Goal: Task Accomplishment & Management: Use online tool/utility

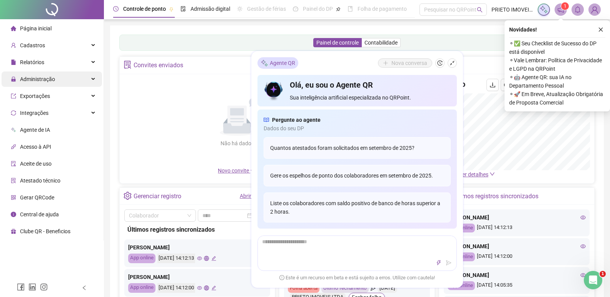
click at [35, 78] on span "Administração" at bounding box center [37, 79] width 35 height 6
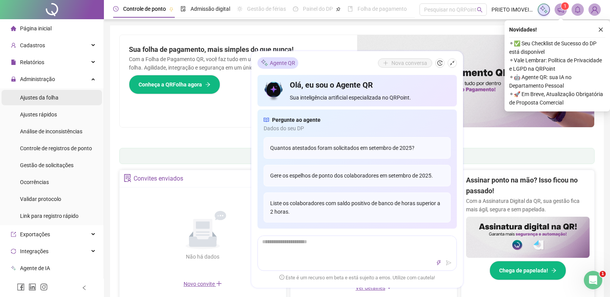
click at [53, 100] on span "Ajustes da folha" at bounding box center [39, 98] width 38 height 6
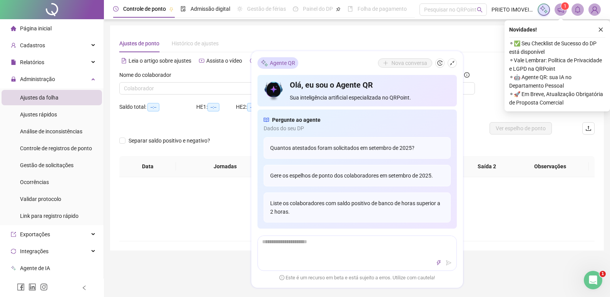
type input "**********"
click at [33, 79] on span "Administração" at bounding box center [37, 79] width 35 height 6
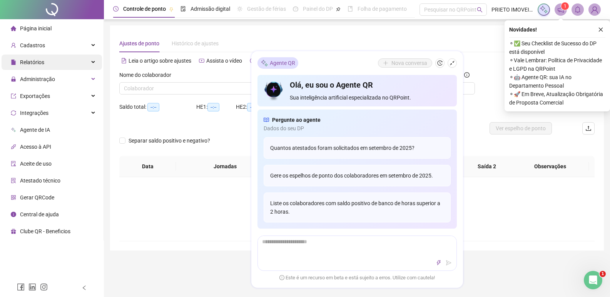
click at [40, 58] on span "Relatórios" at bounding box center [27, 62] width 33 height 15
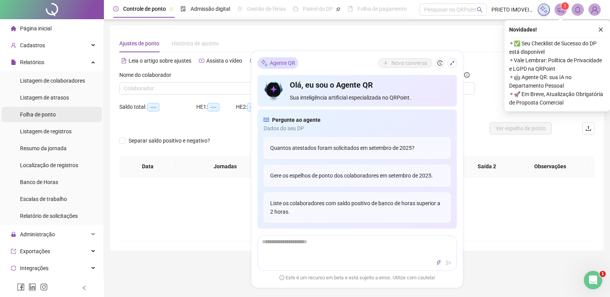
click at [49, 114] on span "Folha de ponto" at bounding box center [38, 115] width 36 height 6
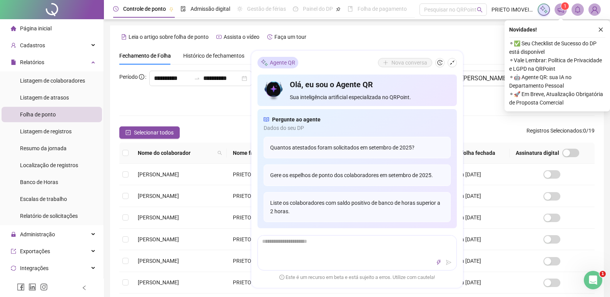
scroll to position [5, 0]
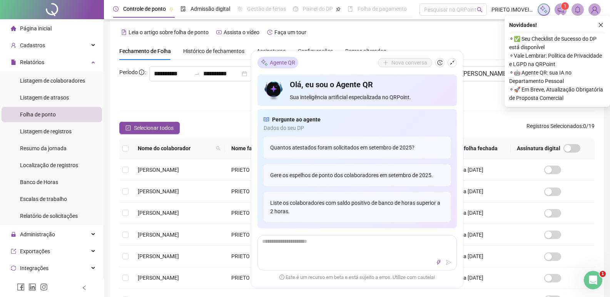
click at [398, 35] on div "Leia o artigo sobre folha de ponto Assista o vídeo Faça um tour" at bounding box center [356, 32] width 475 height 12
click at [601, 24] on icon "close" at bounding box center [600, 24] width 5 height 5
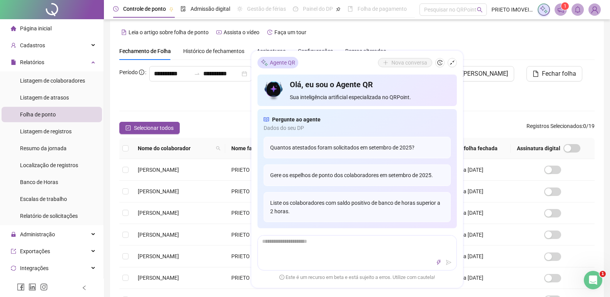
click at [420, 36] on div "Leia o artigo sobre folha de ponto Assista o vídeo Faça um tour" at bounding box center [356, 32] width 475 height 12
click at [490, 34] on div "Leia o artigo sobre folha de ponto Assista o vídeo Faça um tour" at bounding box center [356, 32] width 475 height 12
click at [485, 44] on div "Fechamento de Folha Histórico de fechamentos Assinaturas Configurações Regras a…" at bounding box center [356, 51] width 475 height 18
click at [449, 62] on icon "shrink" at bounding box center [451, 62] width 5 height 5
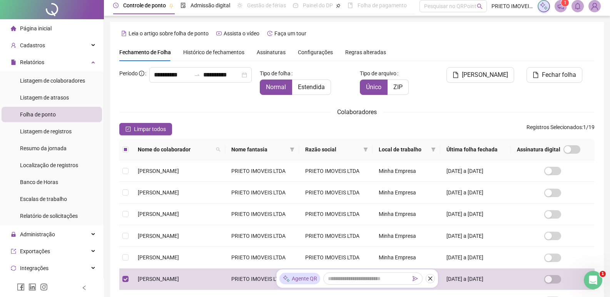
scroll to position [0, 0]
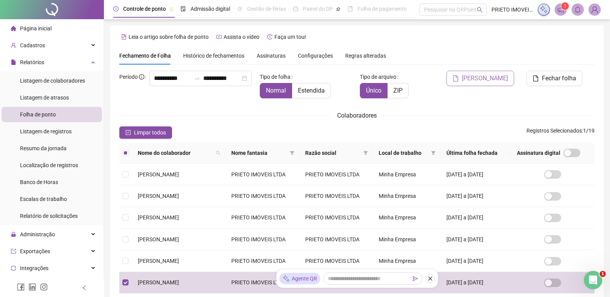
click at [485, 80] on span "[PERSON_NAME]" at bounding box center [485, 78] width 46 height 9
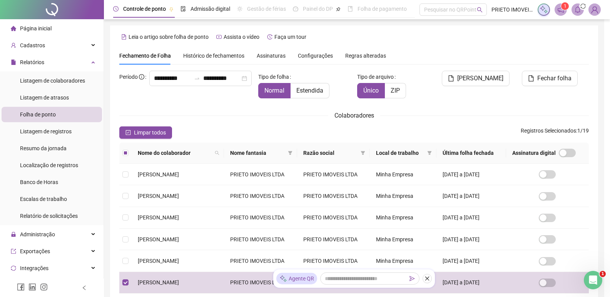
scroll to position [5, 0]
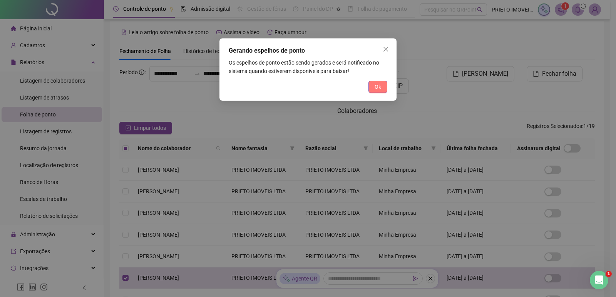
click at [380, 90] on span "Ok" at bounding box center [377, 87] width 7 height 8
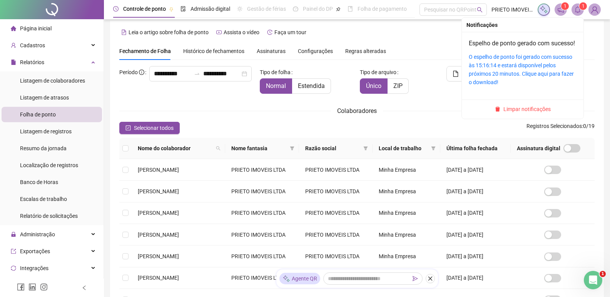
click at [577, 10] on icon "bell" at bounding box center [577, 9] width 7 height 7
click at [506, 79] on div "O espelho de ponto foi gerado com sucesso às 15:16:14 e estará disponível pelos…" at bounding box center [523, 70] width 108 height 34
click at [533, 75] on link "O espelho de ponto foi gerado com sucesso às 15:16:14 e estará disponível pelos…" at bounding box center [521, 70] width 105 height 32
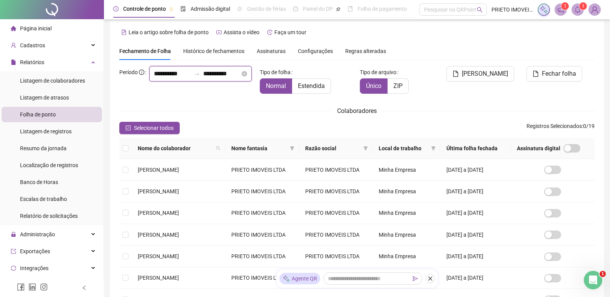
click at [154, 79] on input "**********" at bounding box center [172, 73] width 37 height 9
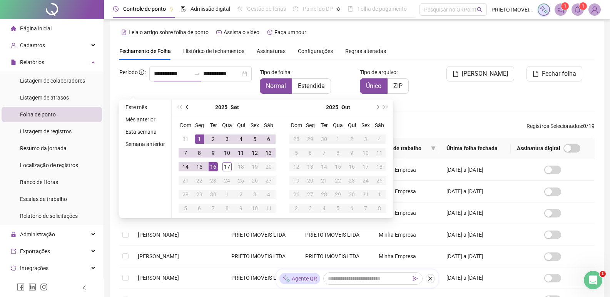
click at [184, 108] on button "prev-year" at bounding box center [187, 107] width 8 height 15
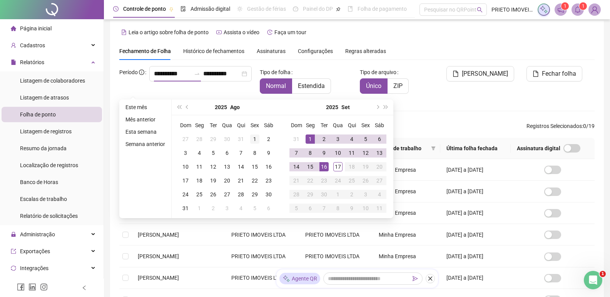
type input "**********"
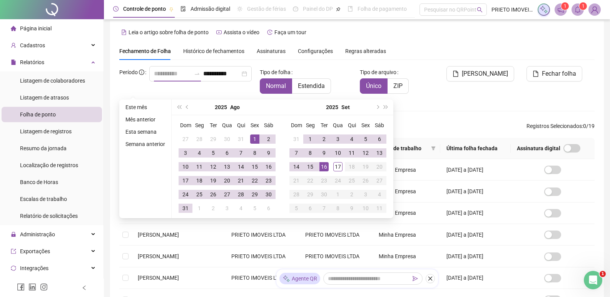
click at [248, 139] on td "1" at bounding box center [255, 139] width 14 height 14
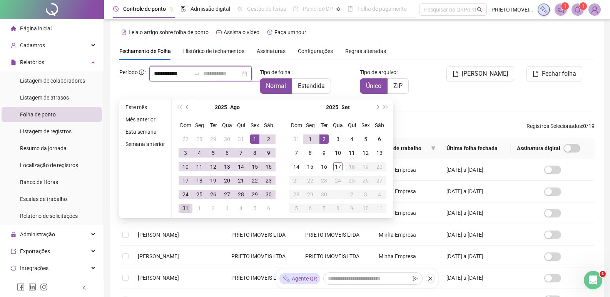
type input "**********"
drag, startPoint x: 181, startPoint y: 208, endPoint x: 190, endPoint y: 207, distance: 8.9
click at [181, 207] on div "31" at bounding box center [185, 208] width 9 height 9
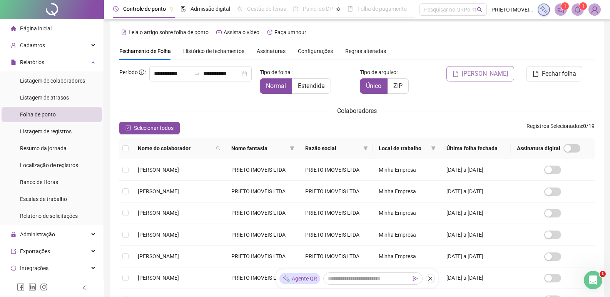
click at [480, 73] on span "[PERSON_NAME]" at bounding box center [485, 73] width 46 height 9
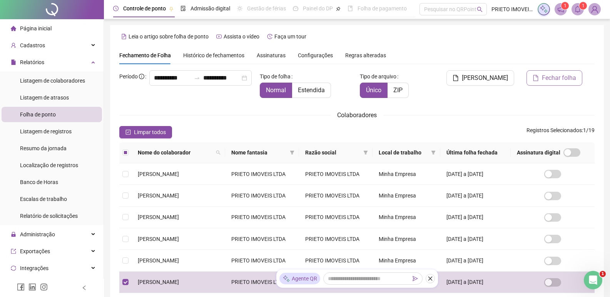
scroll to position [0, 0]
click at [497, 79] on span "[PERSON_NAME]" at bounding box center [485, 78] width 46 height 9
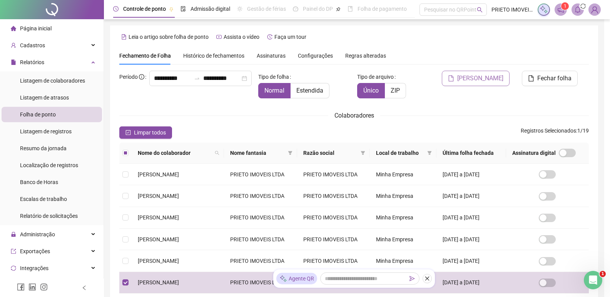
scroll to position [5, 0]
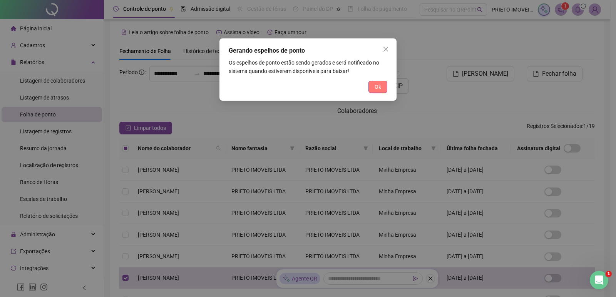
click at [377, 84] on span "Ok" at bounding box center [377, 87] width 7 height 8
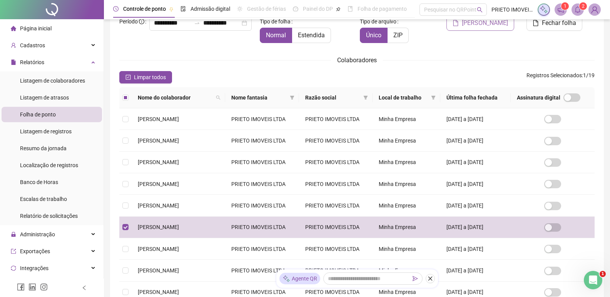
scroll to position [0, 0]
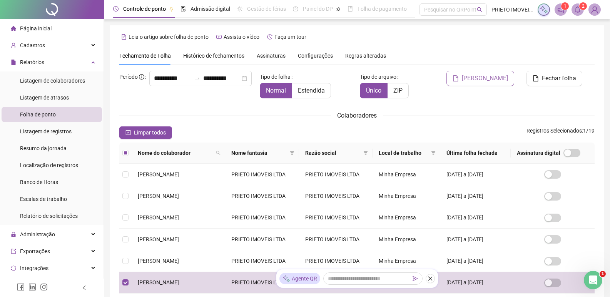
click at [482, 75] on span "[PERSON_NAME]" at bounding box center [485, 78] width 46 height 9
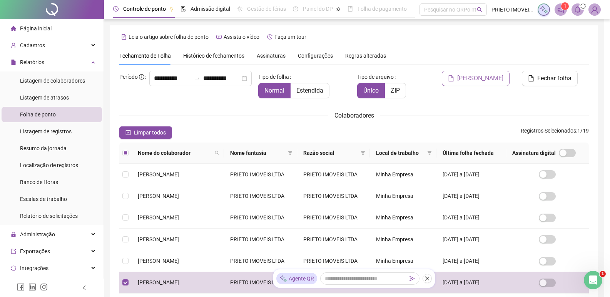
scroll to position [5, 0]
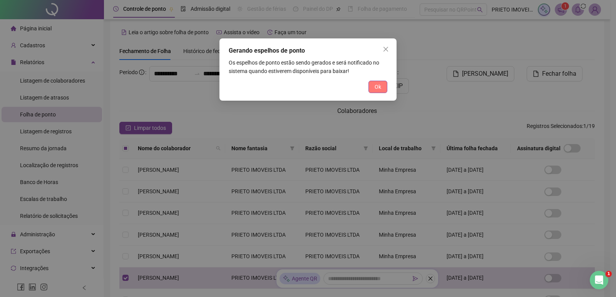
click at [378, 87] on span "Ok" at bounding box center [377, 87] width 7 height 8
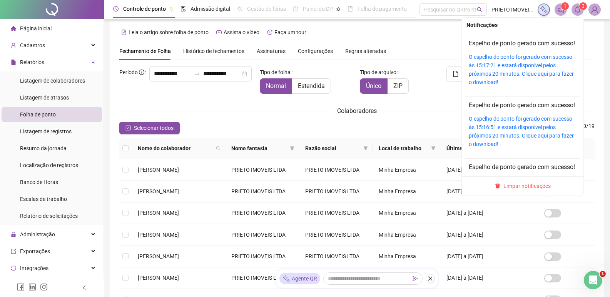
click at [575, 14] on span at bounding box center [577, 9] width 12 height 12
click at [491, 68] on link "O espelho de ponto foi gerado com sucesso às 15:17:21 e estará disponível pelos…" at bounding box center [521, 70] width 105 height 32
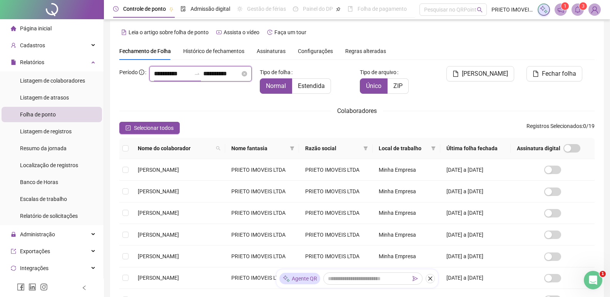
click at [154, 79] on input "**********" at bounding box center [172, 73] width 37 height 9
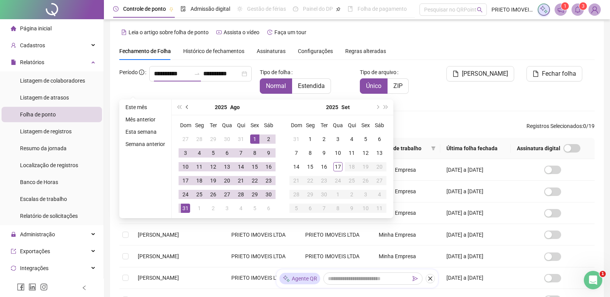
click at [184, 105] on button "prev-year" at bounding box center [187, 107] width 8 height 15
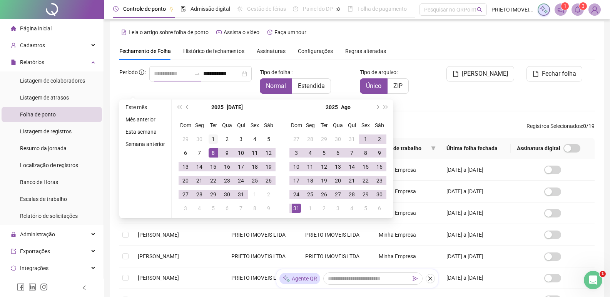
type input "**********"
click at [211, 141] on div "1" at bounding box center [213, 139] width 9 height 9
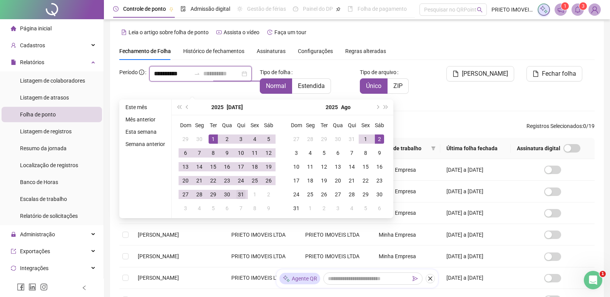
type input "**********"
click at [241, 194] on div "31" at bounding box center [240, 194] width 9 height 9
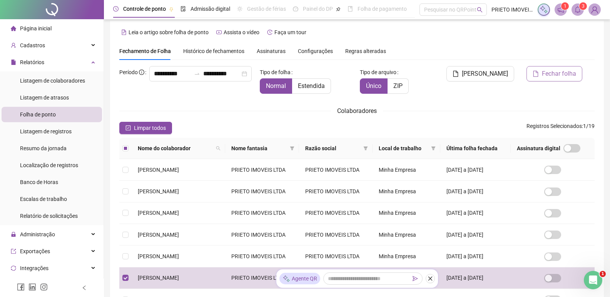
click at [555, 75] on span "Fechar folha" at bounding box center [559, 73] width 34 height 9
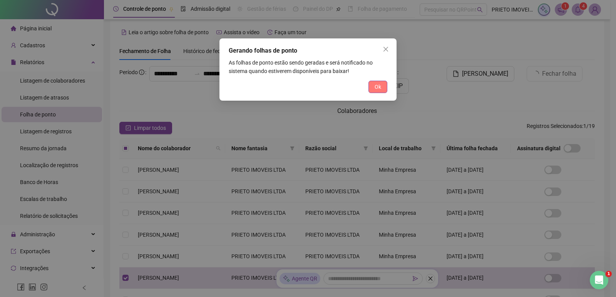
click at [371, 87] on button "Ok" at bounding box center [377, 87] width 19 height 12
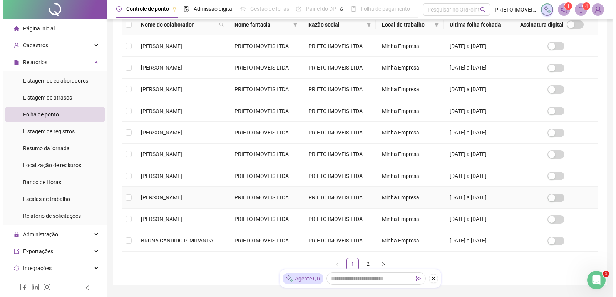
scroll to position [82, 0]
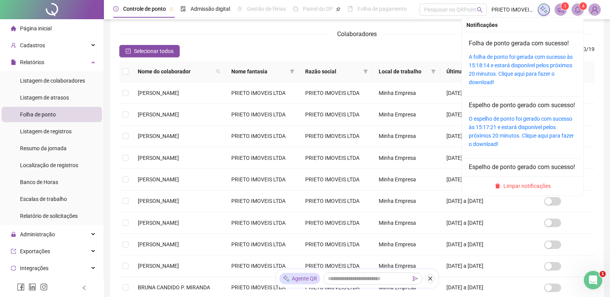
click at [578, 9] on icon "bell" at bounding box center [577, 9] width 7 height 7
click at [499, 54] on link "A folha de ponto foi gerada com sucesso às 15:18:14 e estará disponível pelos p…" at bounding box center [521, 70] width 104 height 32
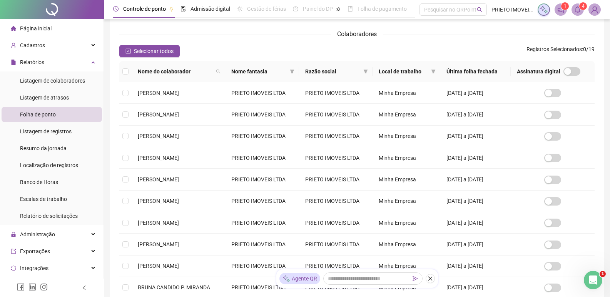
click at [596, 6] on img at bounding box center [595, 10] width 12 height 12
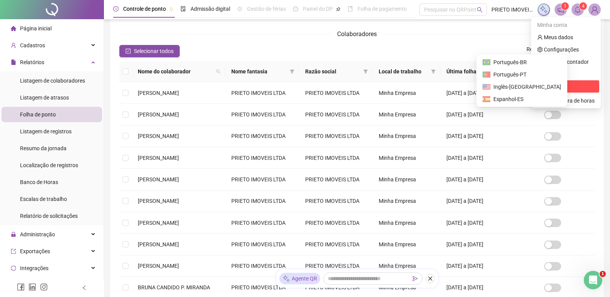
click at [554, 84] on span "Sair" at bounding box center [565, 86] width 57 height 8
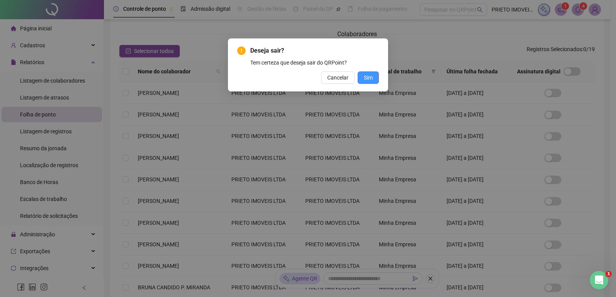
click at [374, 77] on button "Sim" at bounding box center [367, 78] width 21 height 12
